Goal: Task Accomplishment & Management: Manage account settings

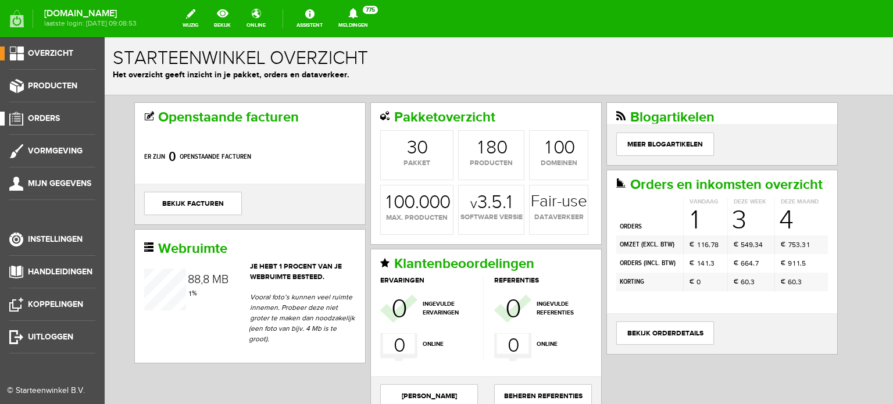
click at [49, 114] on span "Orders" at bounding box center [44, 118] width 32 height 10
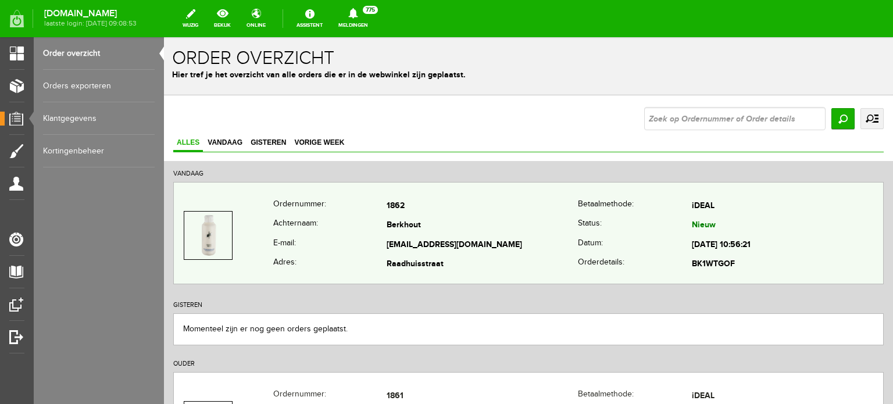
click at [420, 227] on td "Berkhout" at bounding box center [481, 226] width 191 height 20
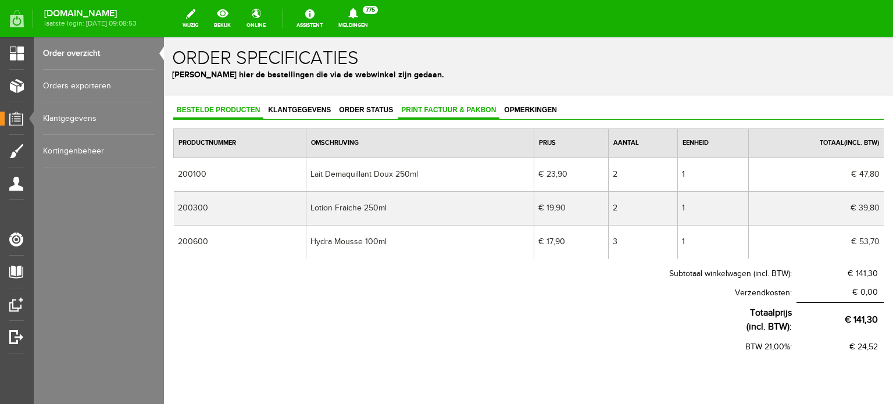
click at [442, 109] on span "Print factuur & pakbon" at bounding box center [448, 110] width 102 height 8
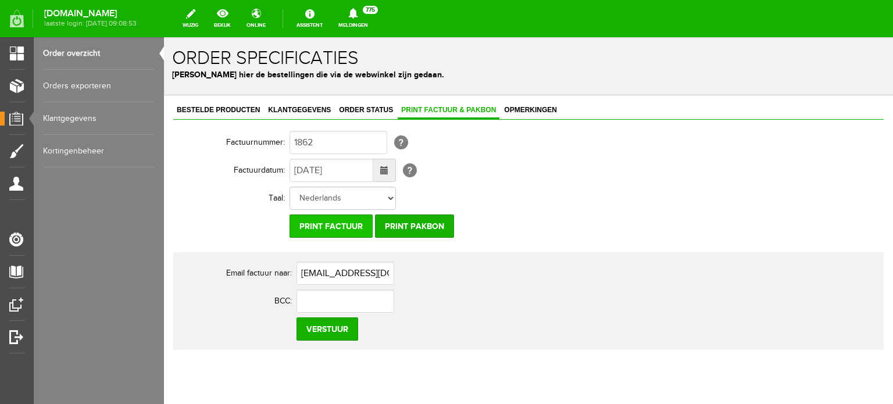
click at [338, 227] on input "Print factuur" at bounding box center [330, 225] width 83 height 23
click at [289, 104] on link "Klantgegevens" at bounding box center [299, 110] width 70 height 17
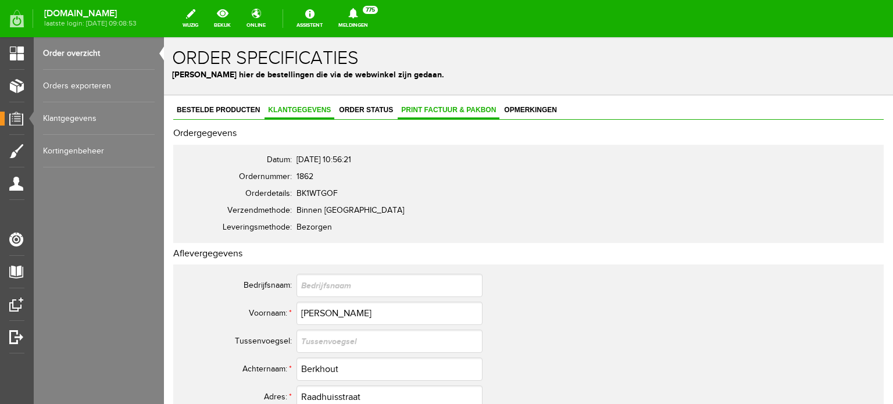
click at [467, 111] on span "Print factuur & pakbon" at bounding box center [448, 110] width 102 height 8
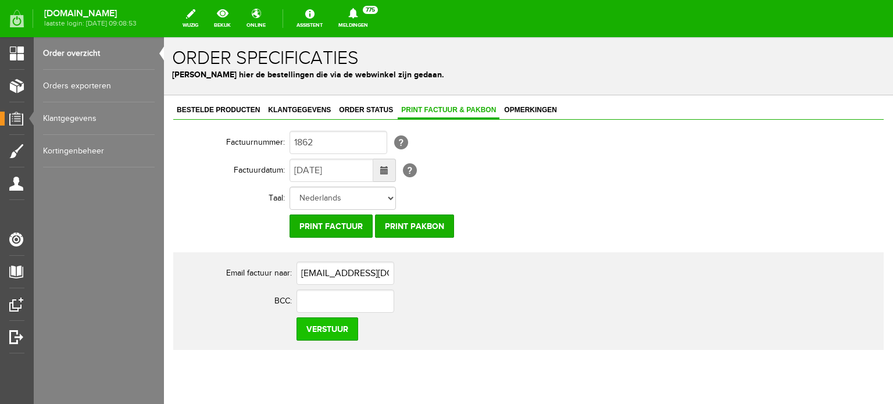
click at [341, 329] on input "Verstuur" at bounding box center [327, 328] width 62 height 23
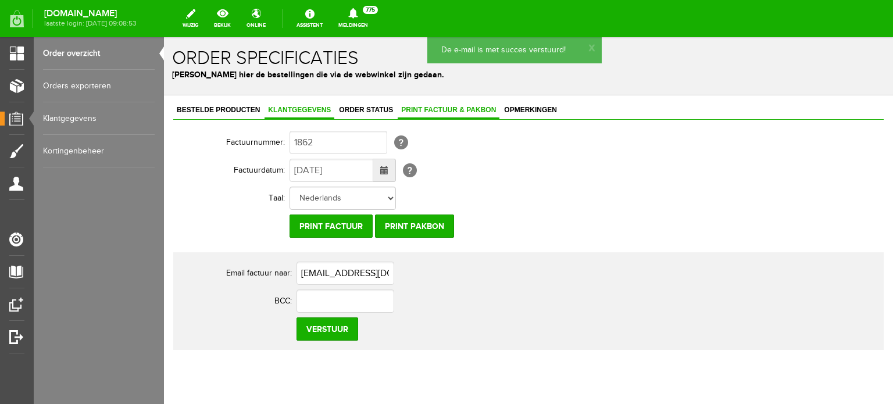
click at [310, 106] on span "Klantgegevens" at bounding box center [299, 110] width 70 height 8
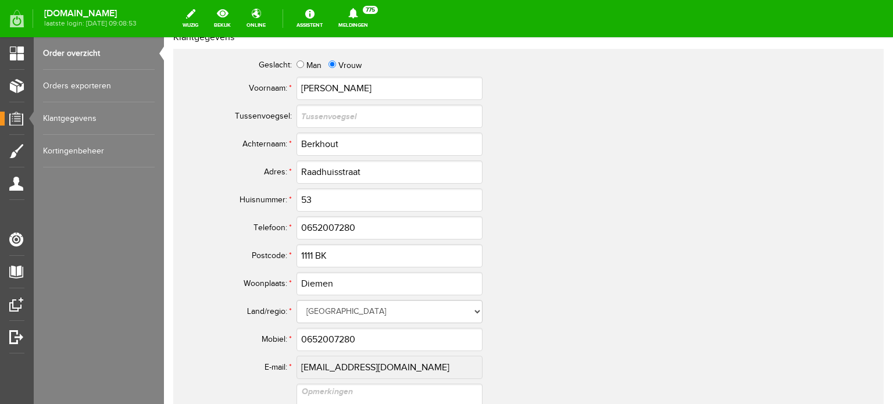
scroll to position [523, 0]
